Goal: Information Seeking & Learning: Learn about a topic

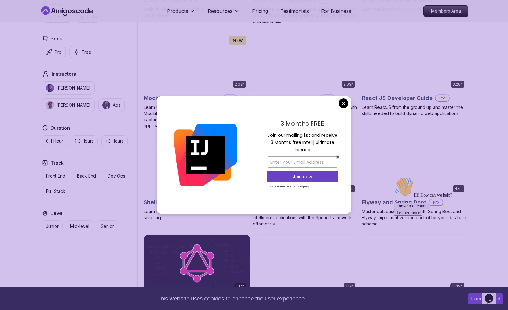
scroll to position [1323, 0]
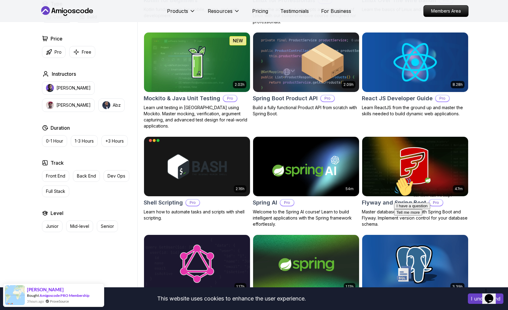
click at [346, 102] on body "This website uses cookies to enhance the user experience. I understand Products…" at bounding box center [254, 204] width 508 height 3054
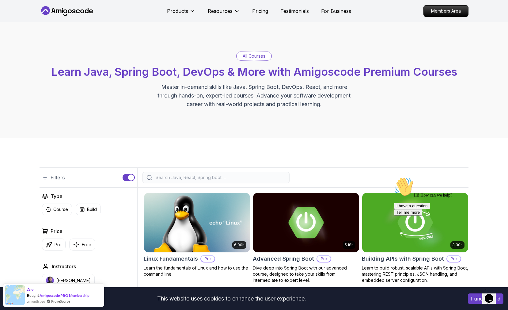
scroll to position [55, 0]
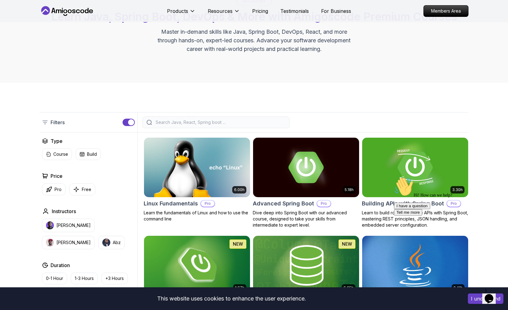
click at [192, 121] on input "search" at bounding box center [219, 122] width 131 height 6
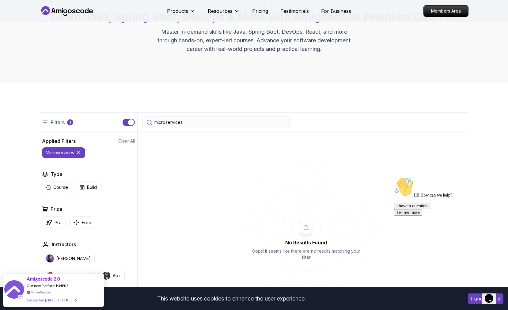
type input "microservices"
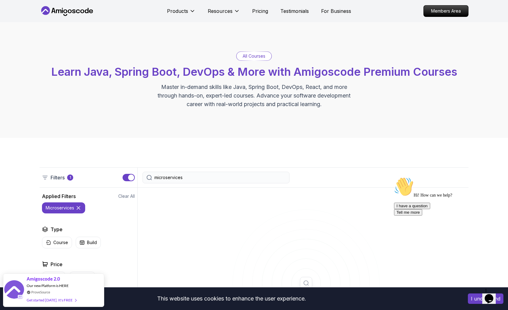
drag, startPoint x: 197, startPoint y: 178, endPoint x: 152, endPoint y: 177, distance: 44.7
click at [152, 177] on div "microservices" at bounding box center [215, 178] width 147 height 12
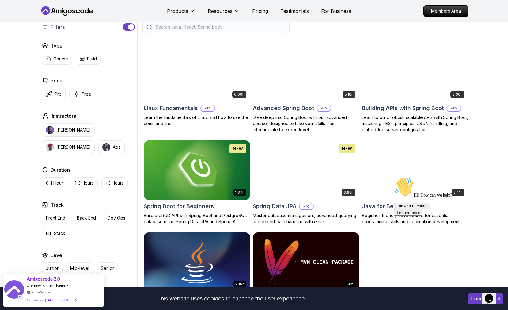
scroll to position [165, 0]
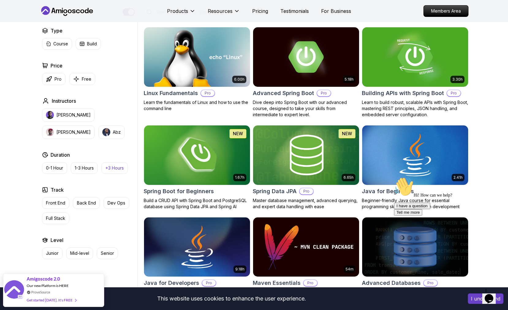
click at [120, 168] on p "+3 Hours" at bounding box center [114, 168] width 18 height 6
